Goal: Contribute content

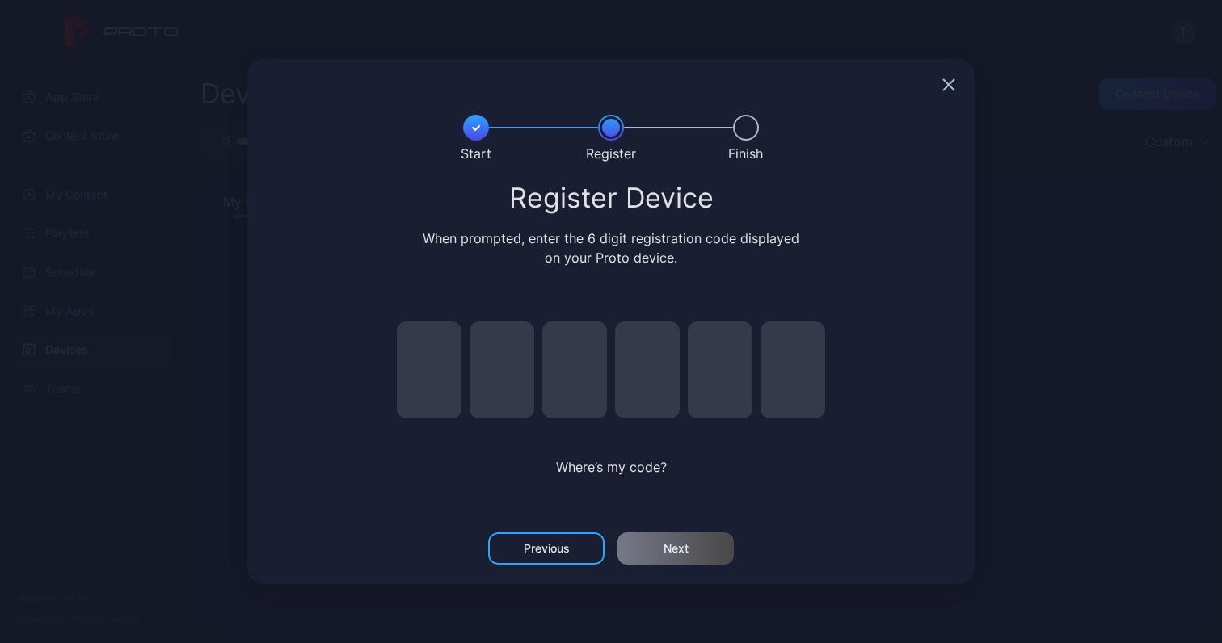
click at [943, 81] on icon "button" at bounding box center [948, 84] width 13 height 13
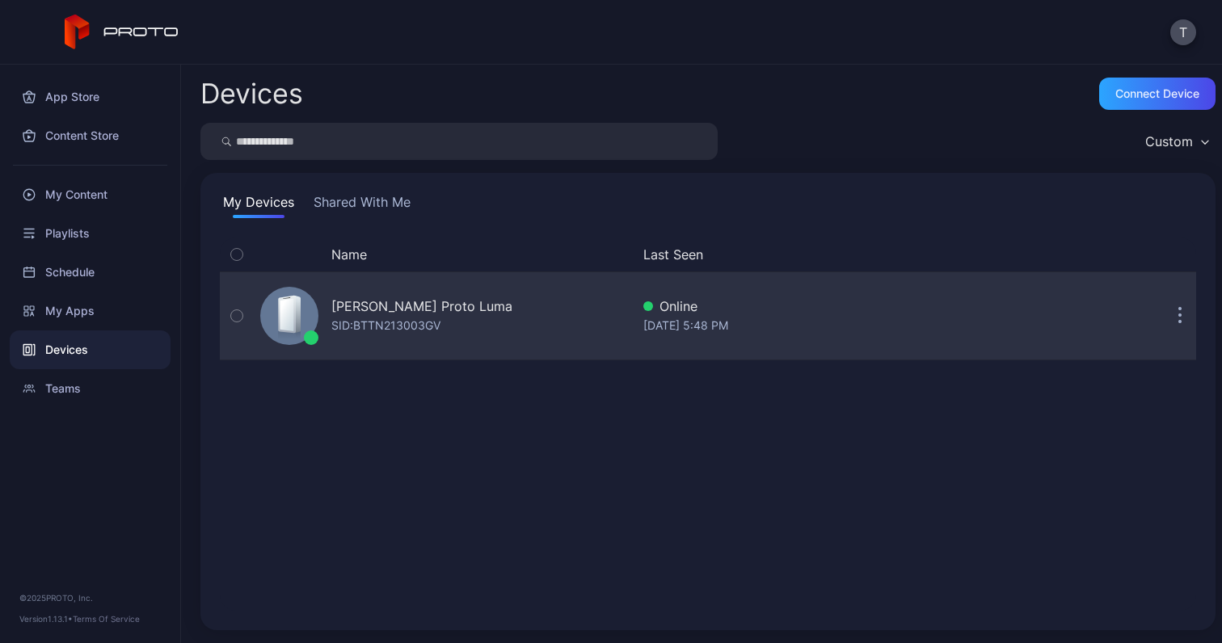
click at [419, 322] on div "SID: BTTN213003GV" at bounding box center [385, 325] width 109 height 19
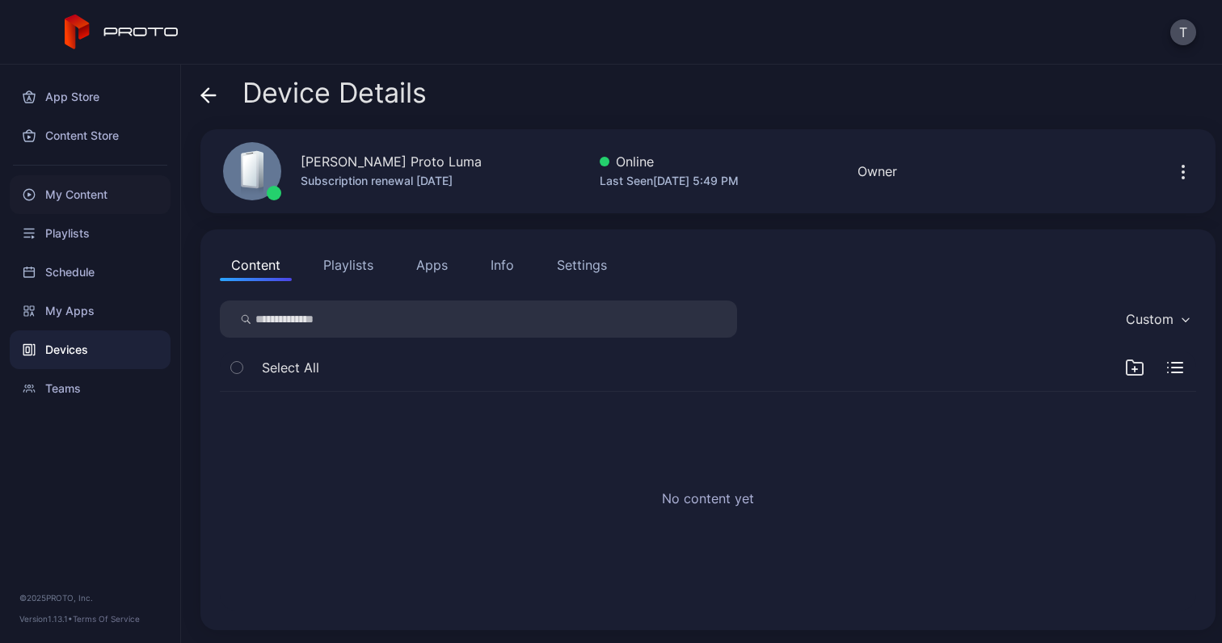
click at [109, 198] on div "My Content" at bounding box center [90, 194] width 161 height 39
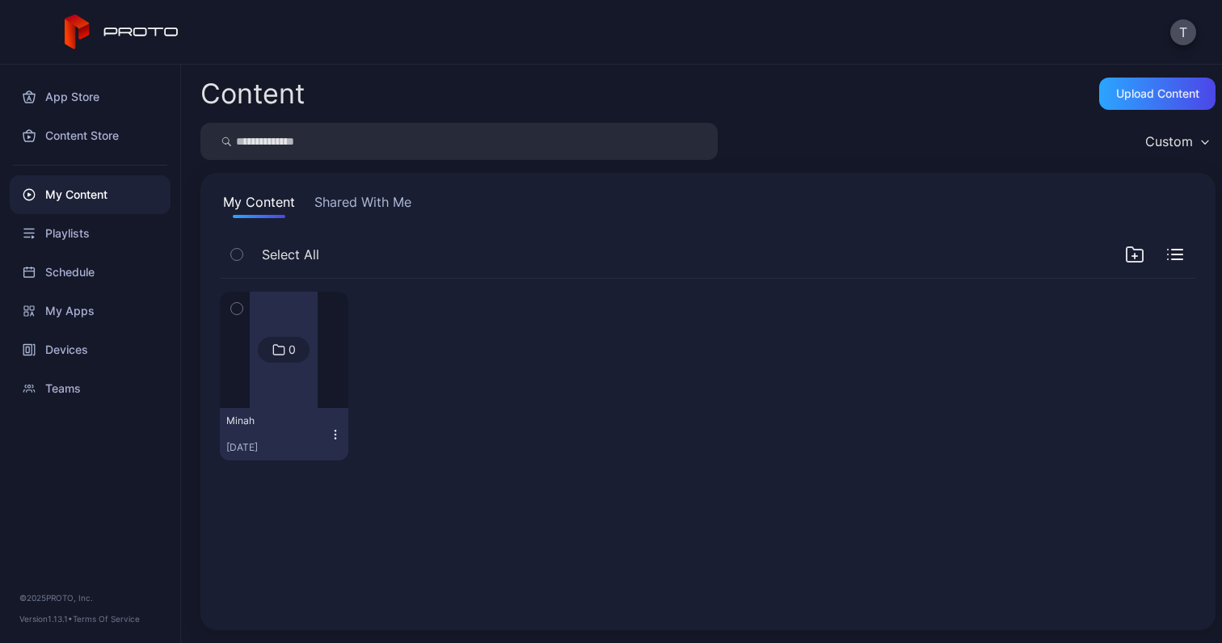
click at [1137, 110] on div "Content Upload Content Custom My Content Shared With Me Select All 0 Minah [DAT…" at bounding box center [701, 354] width 1041 height 579
click at [1144, 92] on div "Upload Content" at bounding box center [1157, 93] width 83 height 13
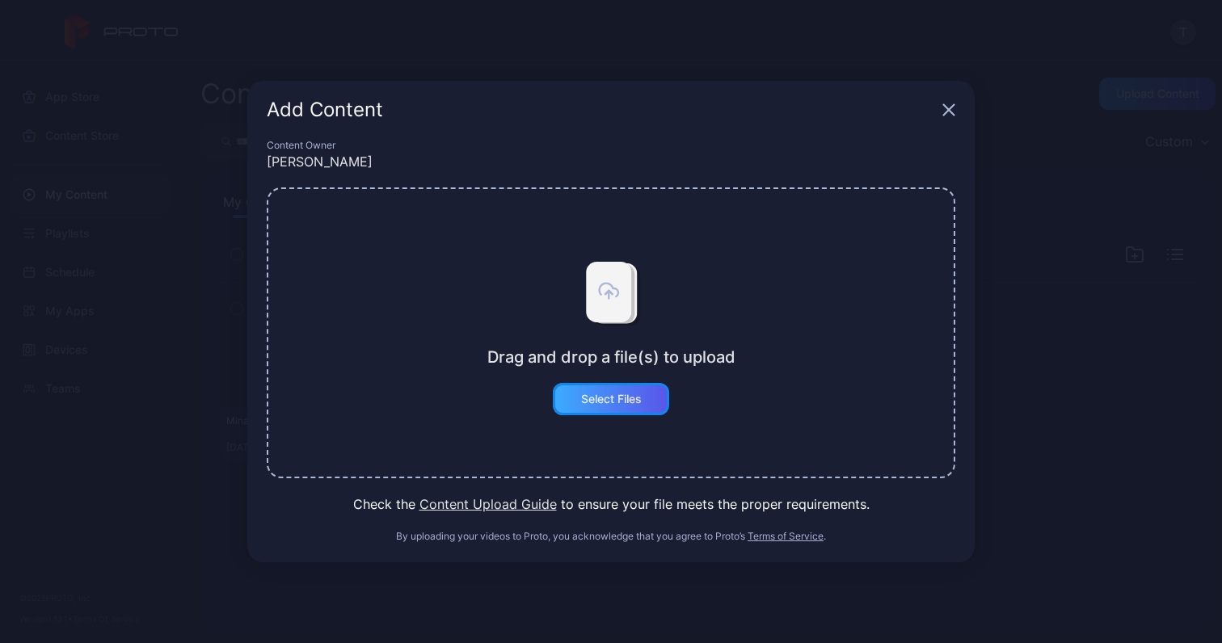
click at [638, 393] on div "Select Files" at bounding box center [611, 399] width 61 height 13
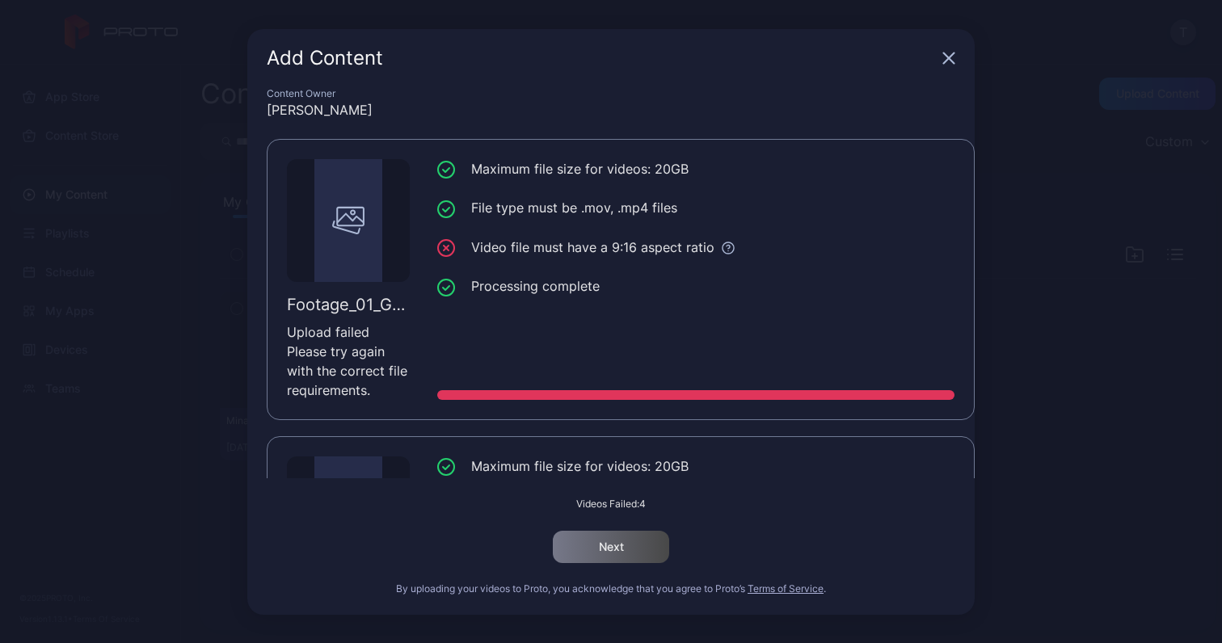
click at [943, 59] on icon "button" at bounding box center [948, 58] width 13 height 13
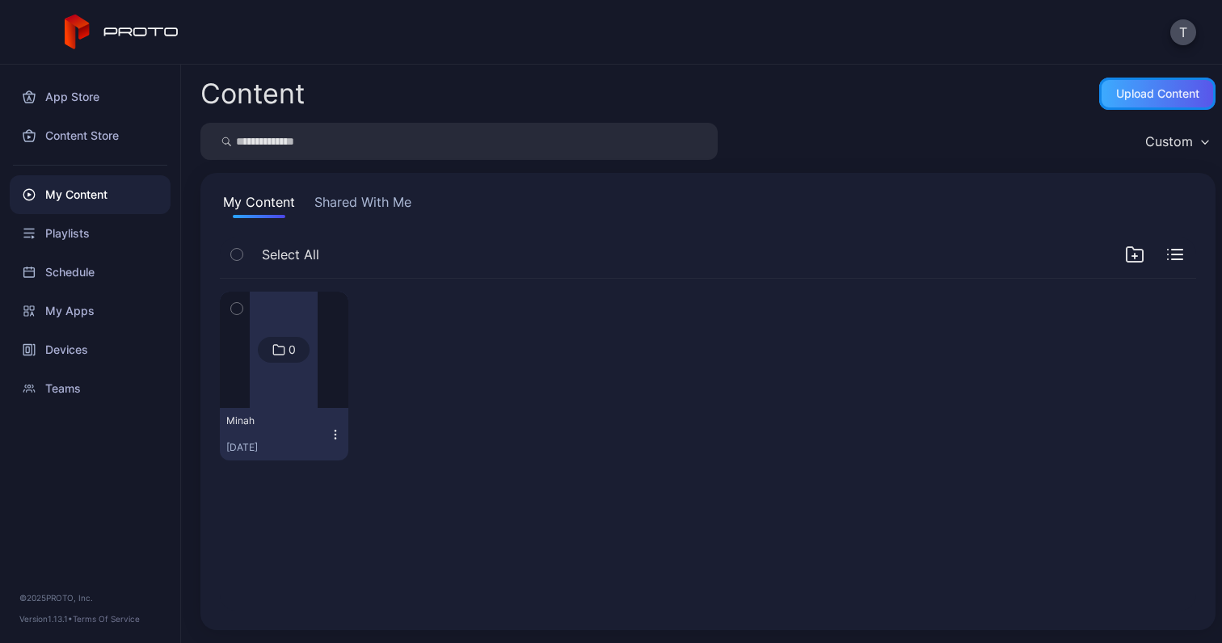
click at [1126, 104] on div "Upload Content" at bounding box center [1157, 94] width 116 height 32
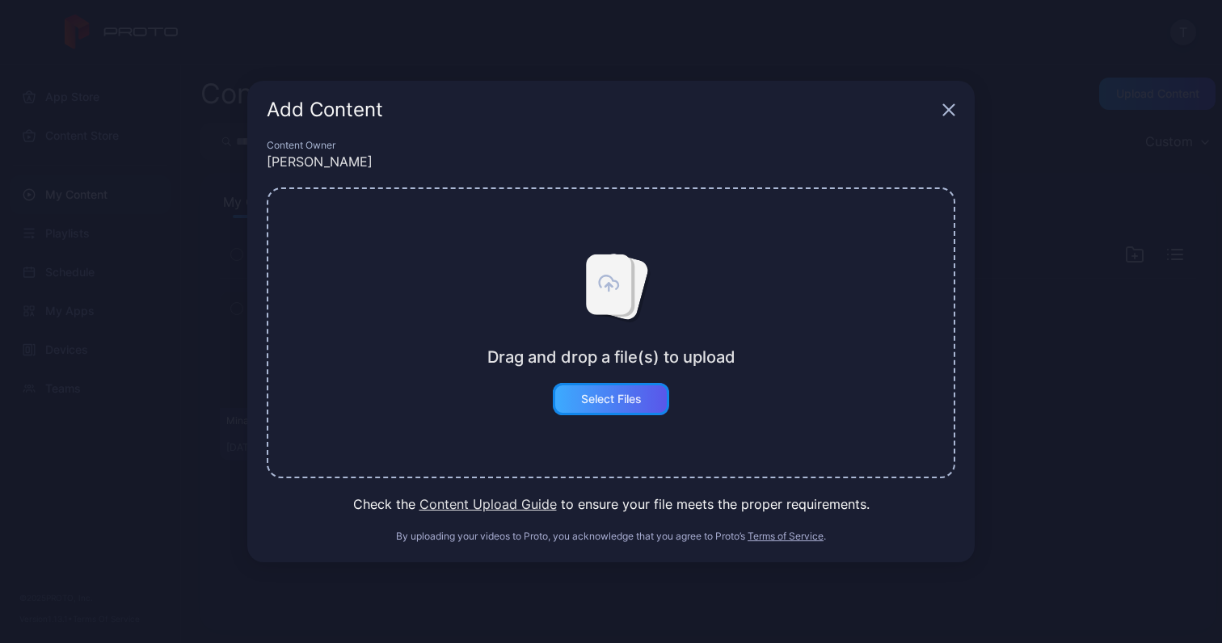
click at [621, 400] on div "Select Files" at bounding box center [611, 399] width 61 height 13
click at [612, 406] on button "Select Files" at bounding box center [611, 399] width 116 height 32
